Goal: Navigation & Orientation: Find specific page/section

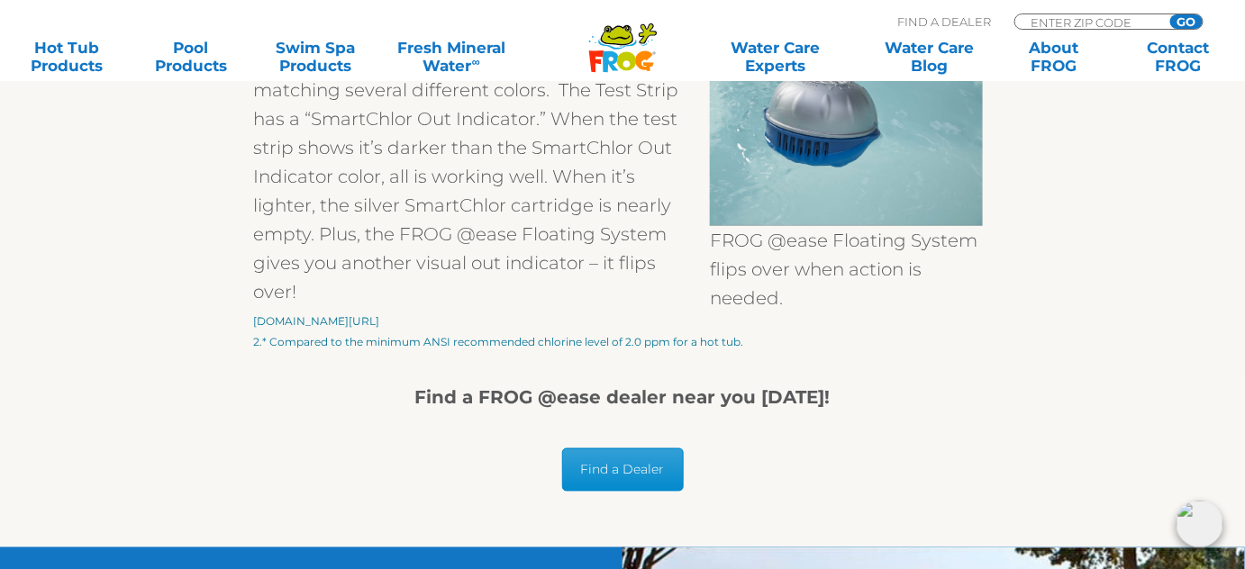
scroll to position [3112, 0]
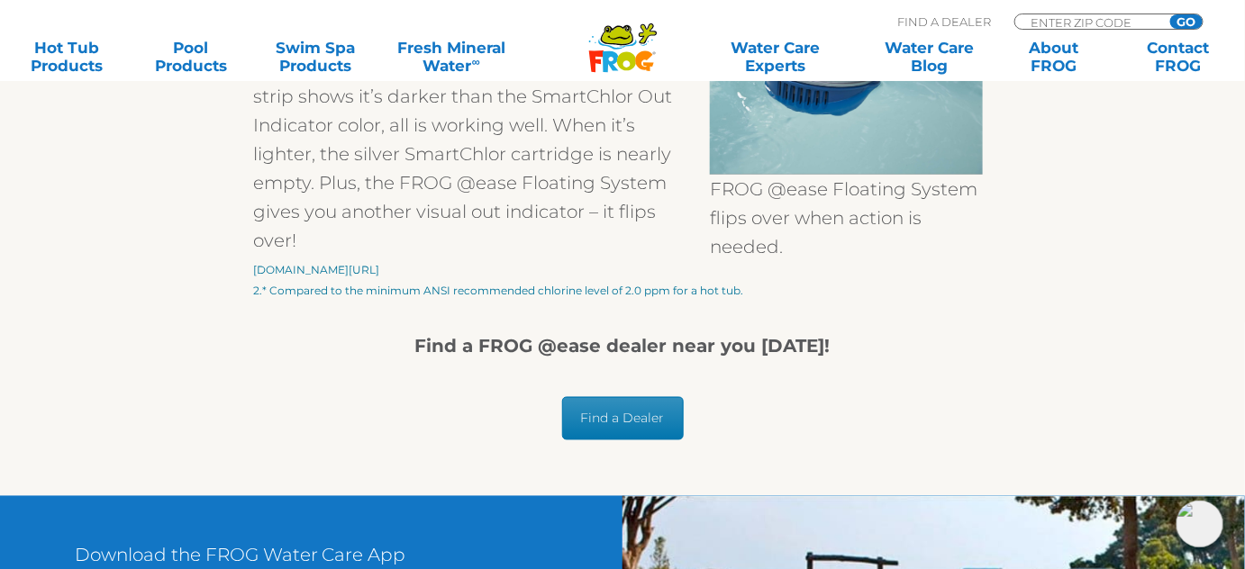
click at [613, 408] on link "Find a Dealer" at bounding box center [623, 418] width 122 height 43
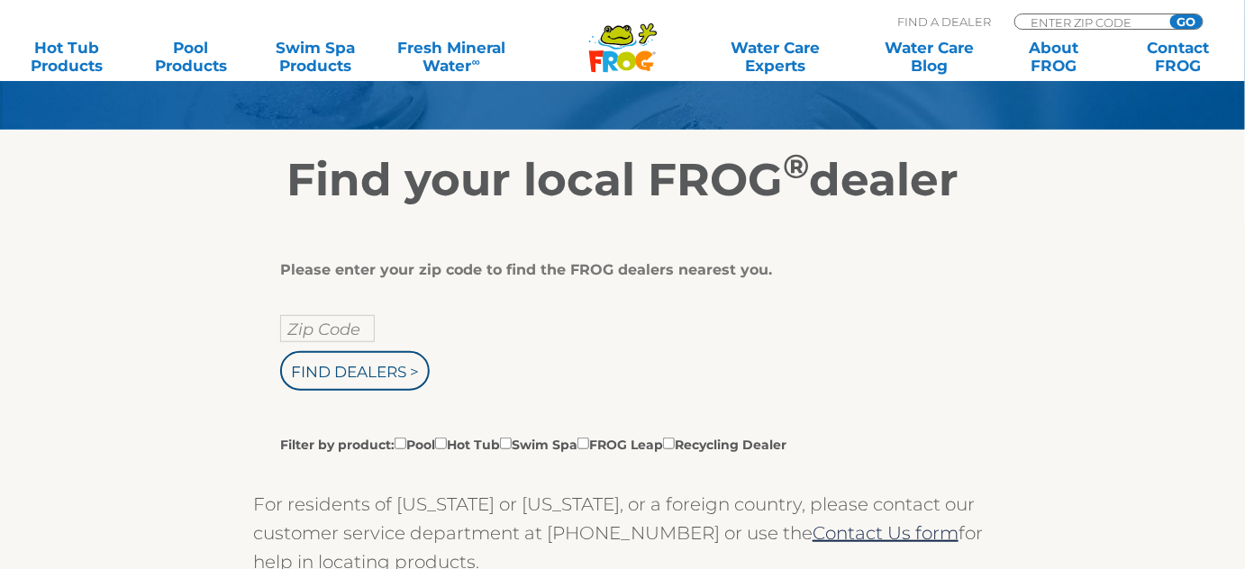
scroll to position [245, 0]
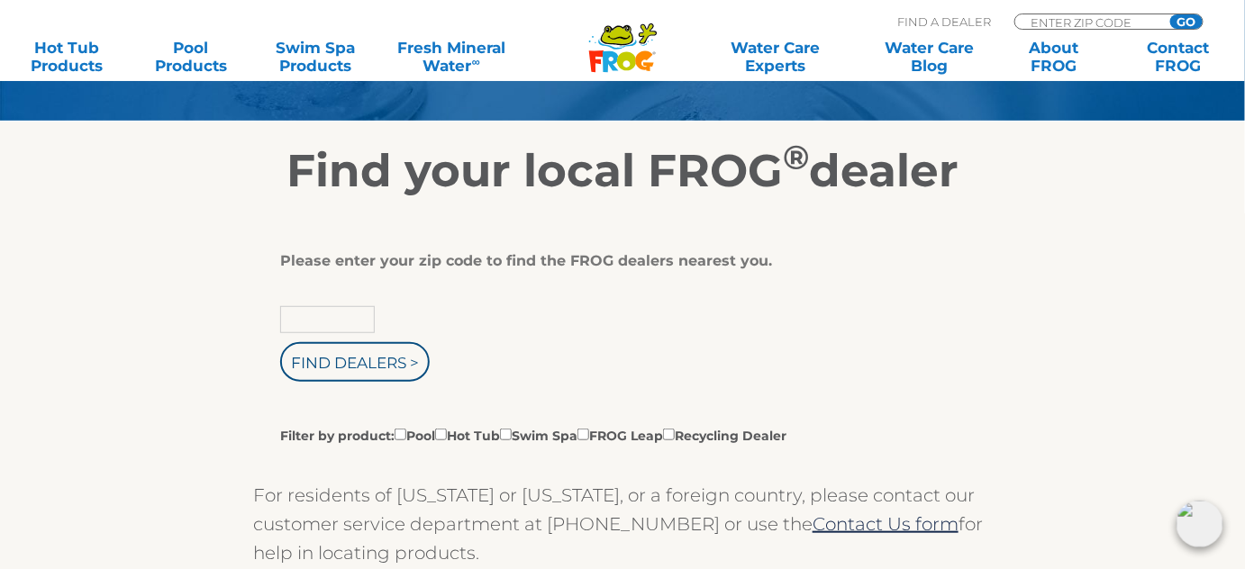
click at [341, 314] on input "text" at bounding box center [327, 319] width 95 height 27
type input "43701"
click at [280, 342] on input "Find Dealers >" at bounding box center [355, 362] width 150 height 40
click at [372, 355] on input "Find Dealers >" at bounding box center [355, 362] width 150 height 40
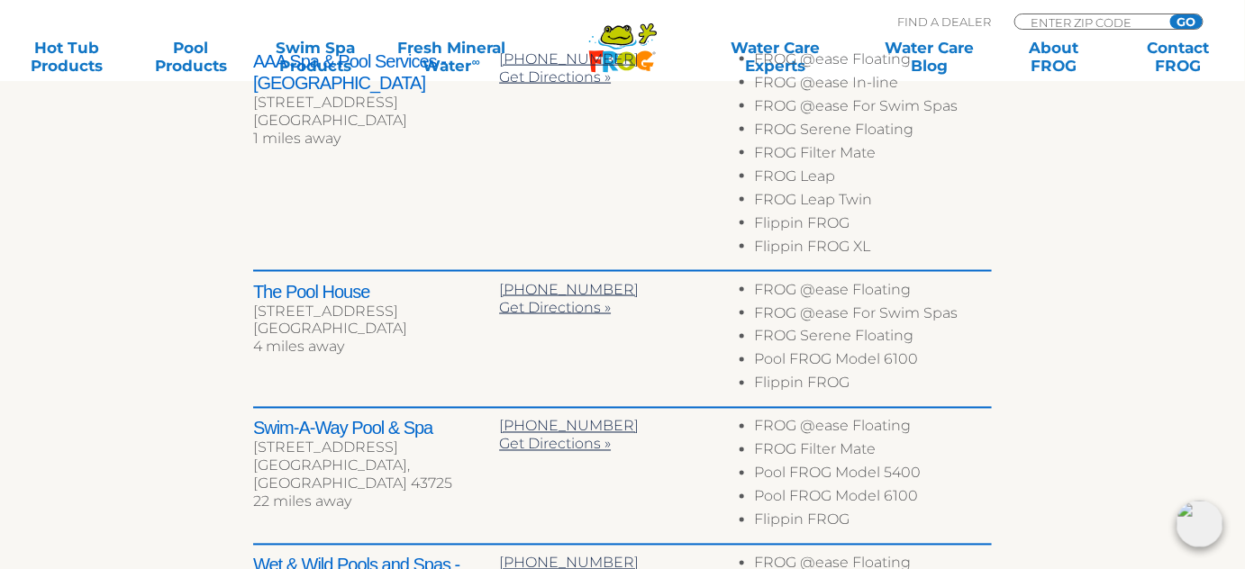
scroll to position [737, 0]
